Goal: Find specific page/section: Find specific page/section

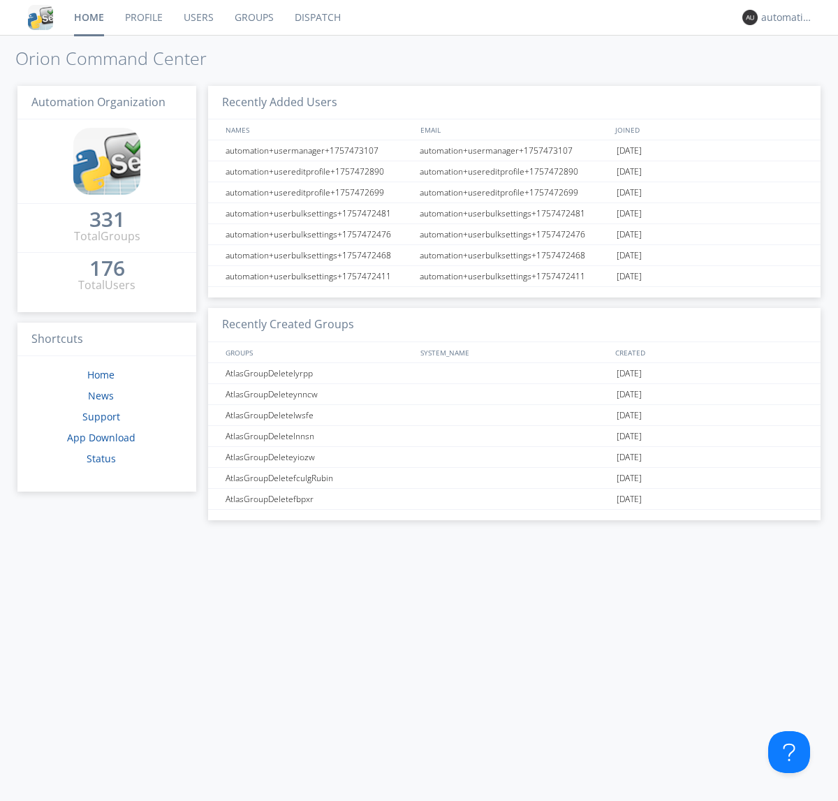
click at [316, 17] on link "Dispatch" at bounding box center [317, 17] width 67 height 35
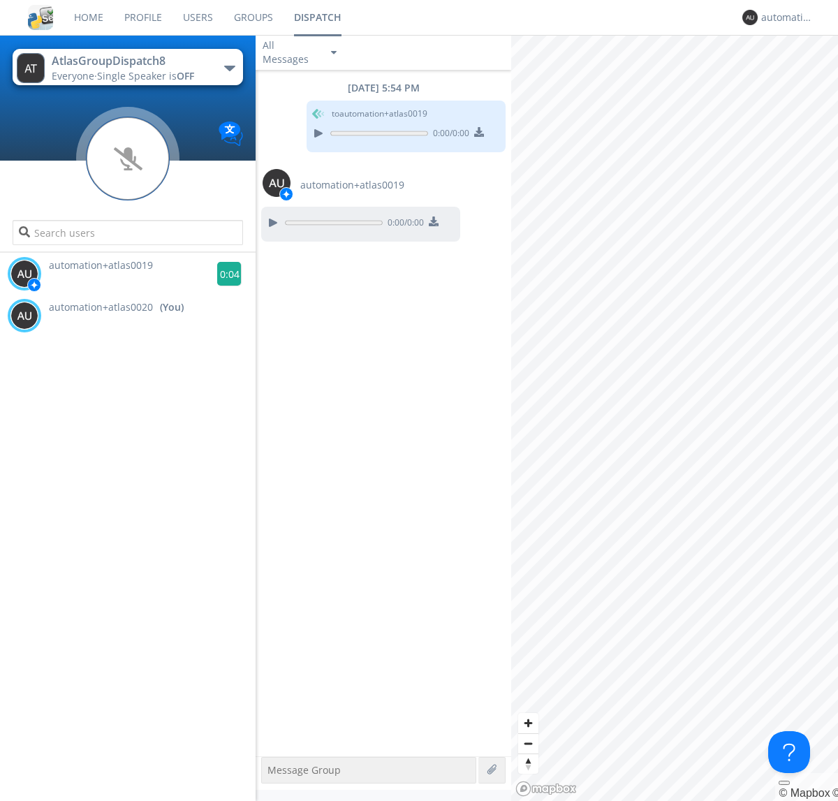
click at [223, 274] on g at bounding box center [229, 274] width 24 height 24
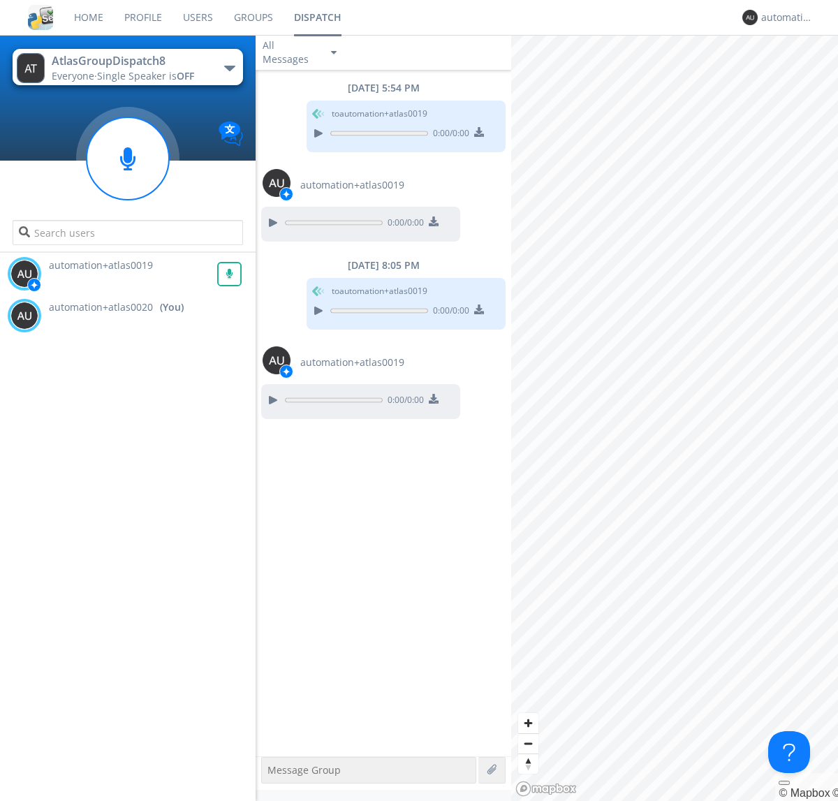
click at [301, 52] on div "All Messages" at bounding box center [291, 52] width 70 height 31
click at [301, 105] on div "Direct Only" at bounding box center [301, 105] width 91 height 24
click at [301, 52] on div "All Messages" at bounding box center [291, 52] width 70 height 31
click at [301, 128] on div "Group Only" at bounding box center [301, 129] width 91 height 24
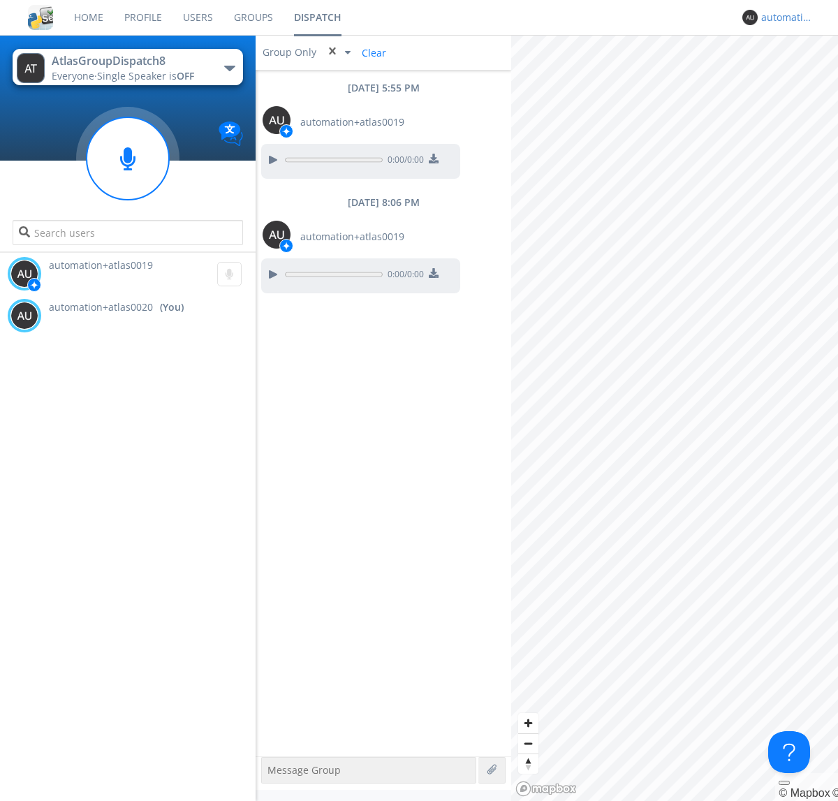
click at [783, 17] on div "automation+atlas0020" at bounding box center [787, 17] width 52 height 14
